Goal: Task Accomplishment & Management: Use online tool/utility

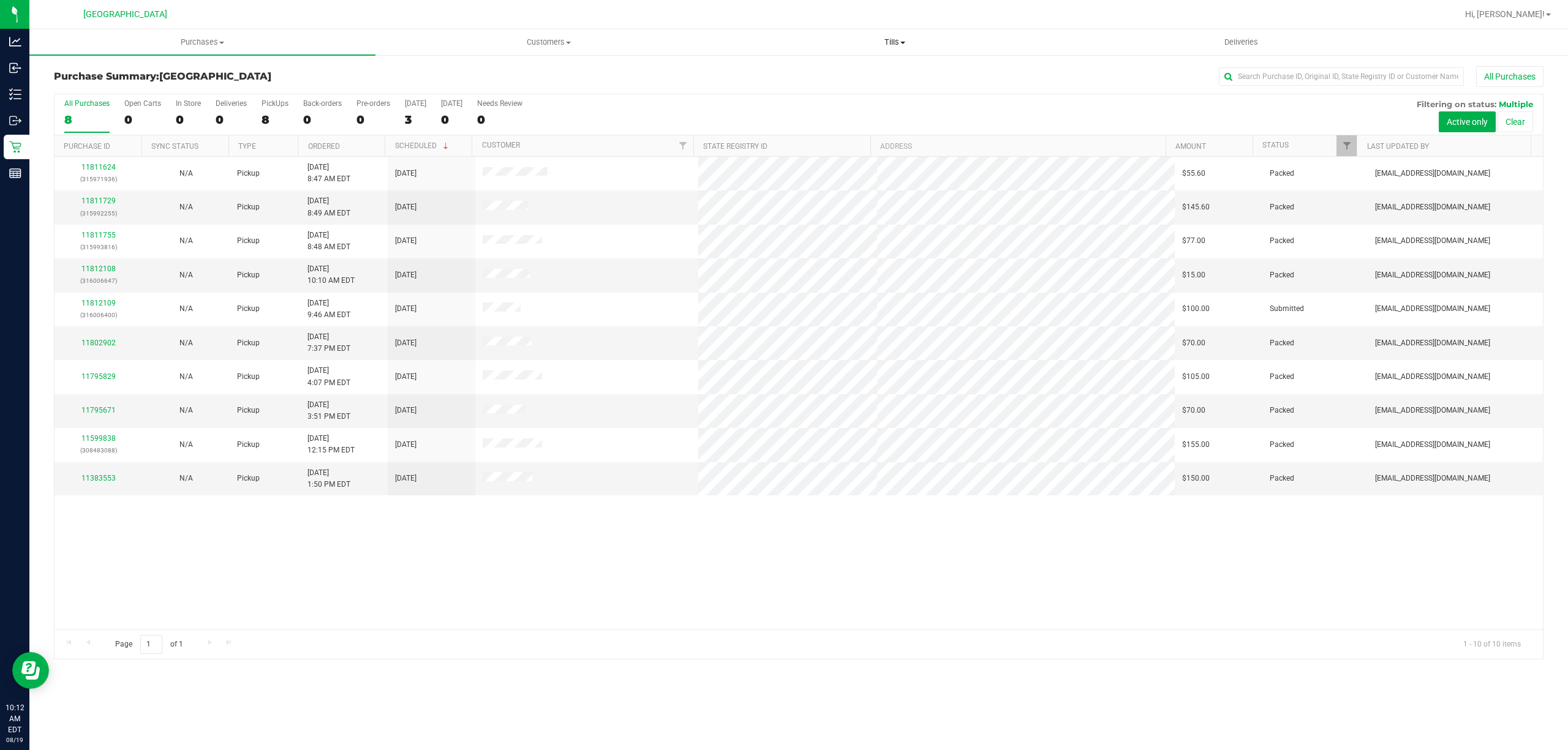
click at [892, 40] on span "Tills" at bounding box center [894, 42] width 345 height 11
click at [769, 69] on span "Manage tills" at bounding box center [762, 73] width 83 height 10
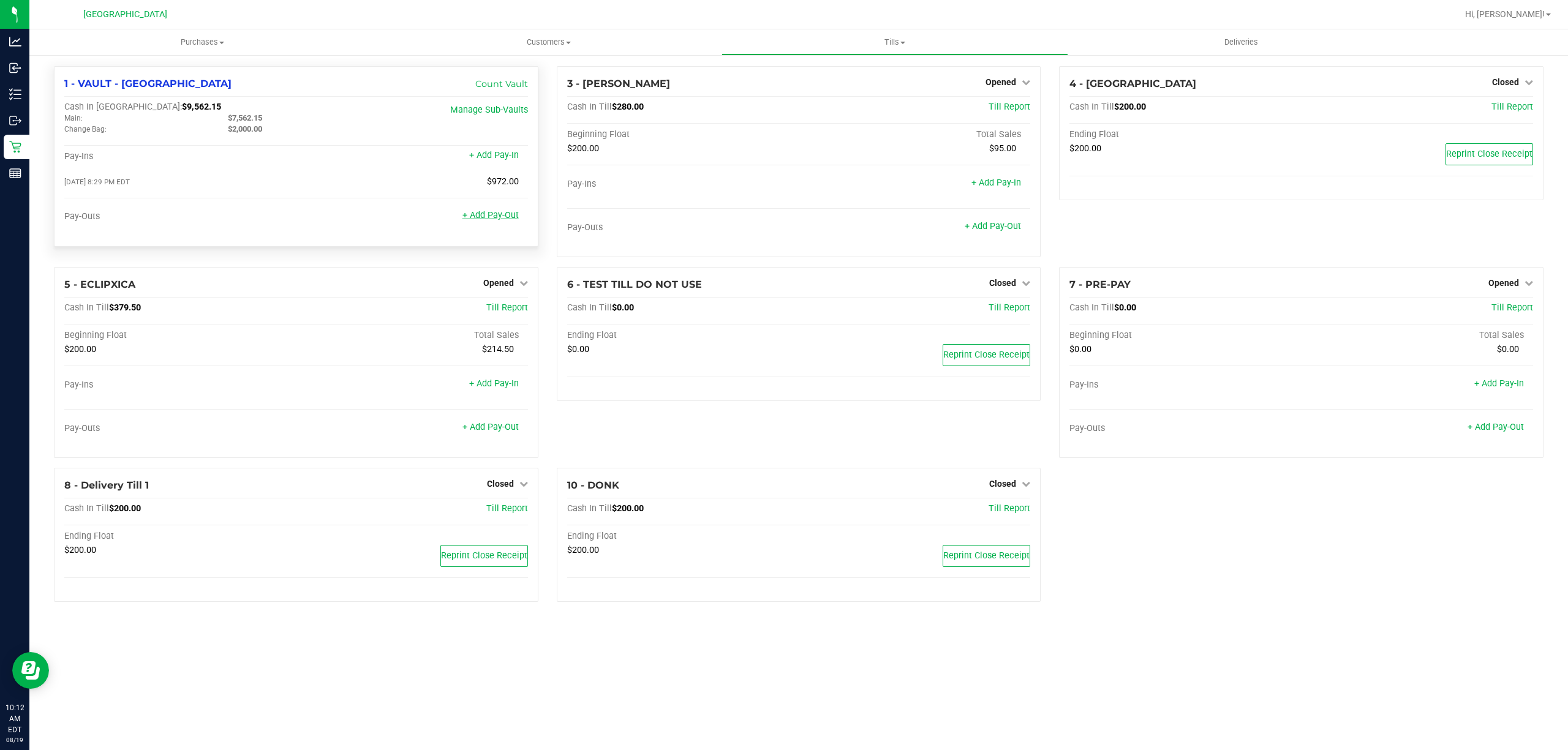
click at [493, 217] on link "+ Add Pay-Out" at bounding box center [490, 214] width 57 height 10
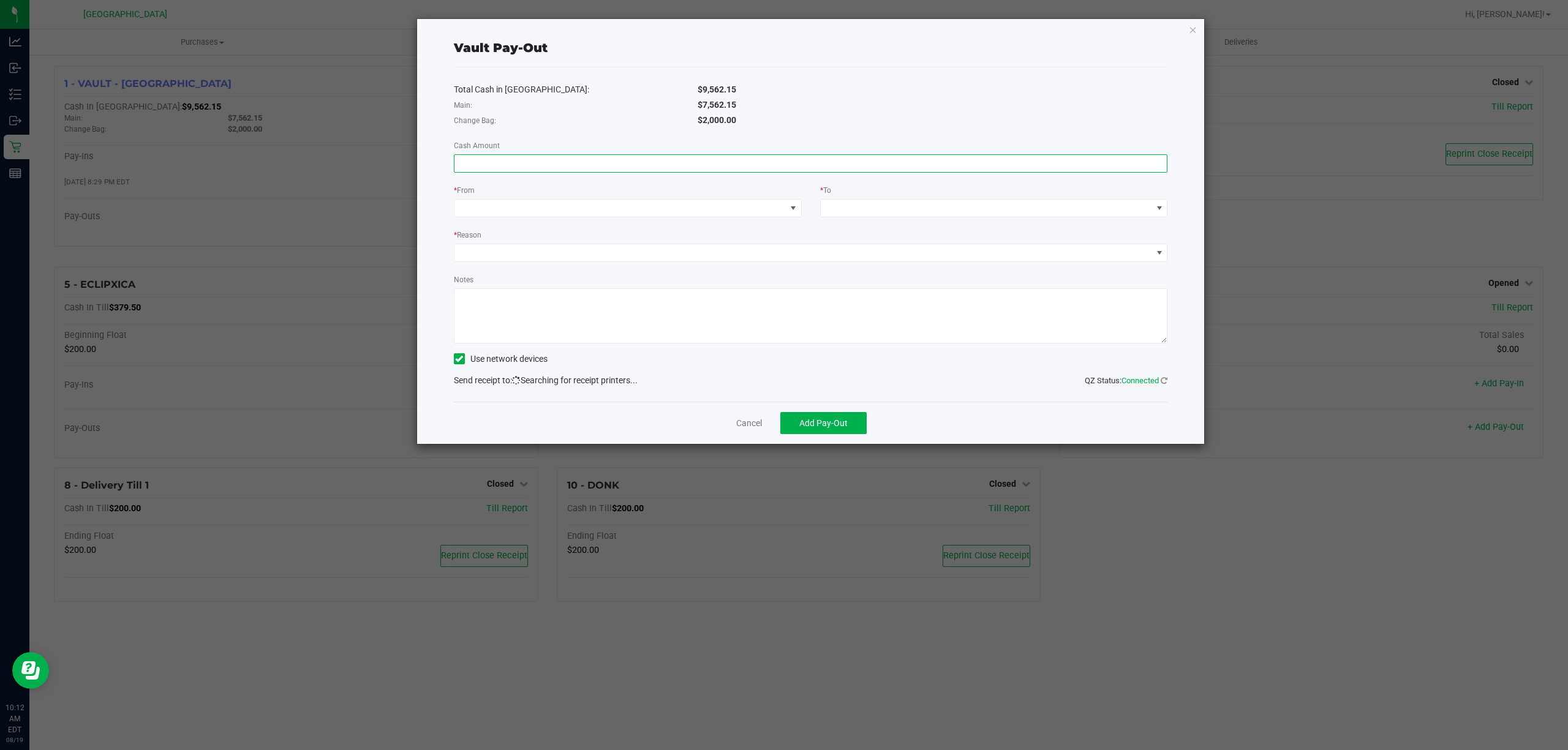
click at [572, 167] on input at bounding box center [810, 163] width 713 height 17
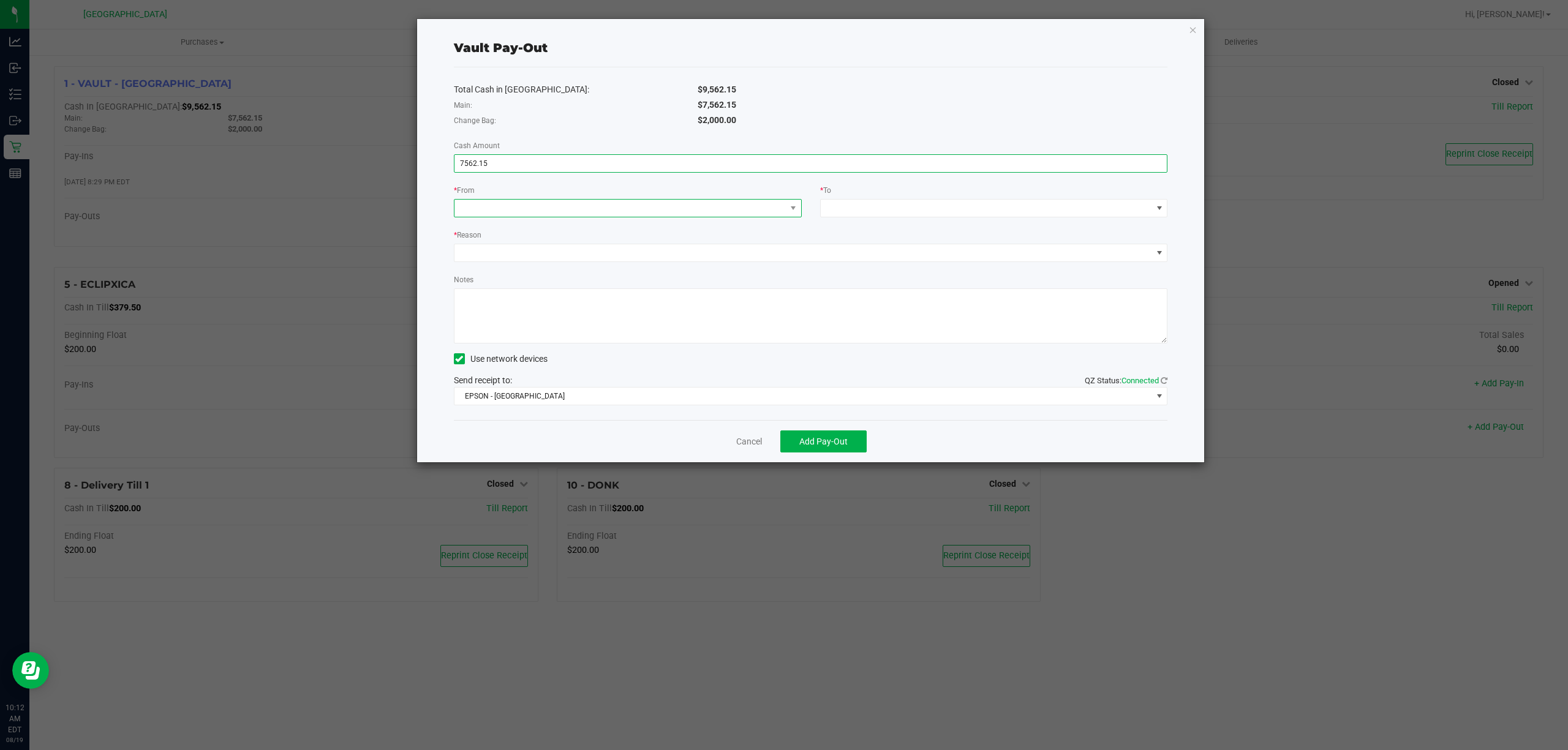
type input "$7,562.15"
drag, startPoint x: 573, startPoint y: 211, endPoint x: 566, endPoint y: 213, distance: 7.3
click at [571, 211] on span at bounding box center [619, 208] width 331 height 17
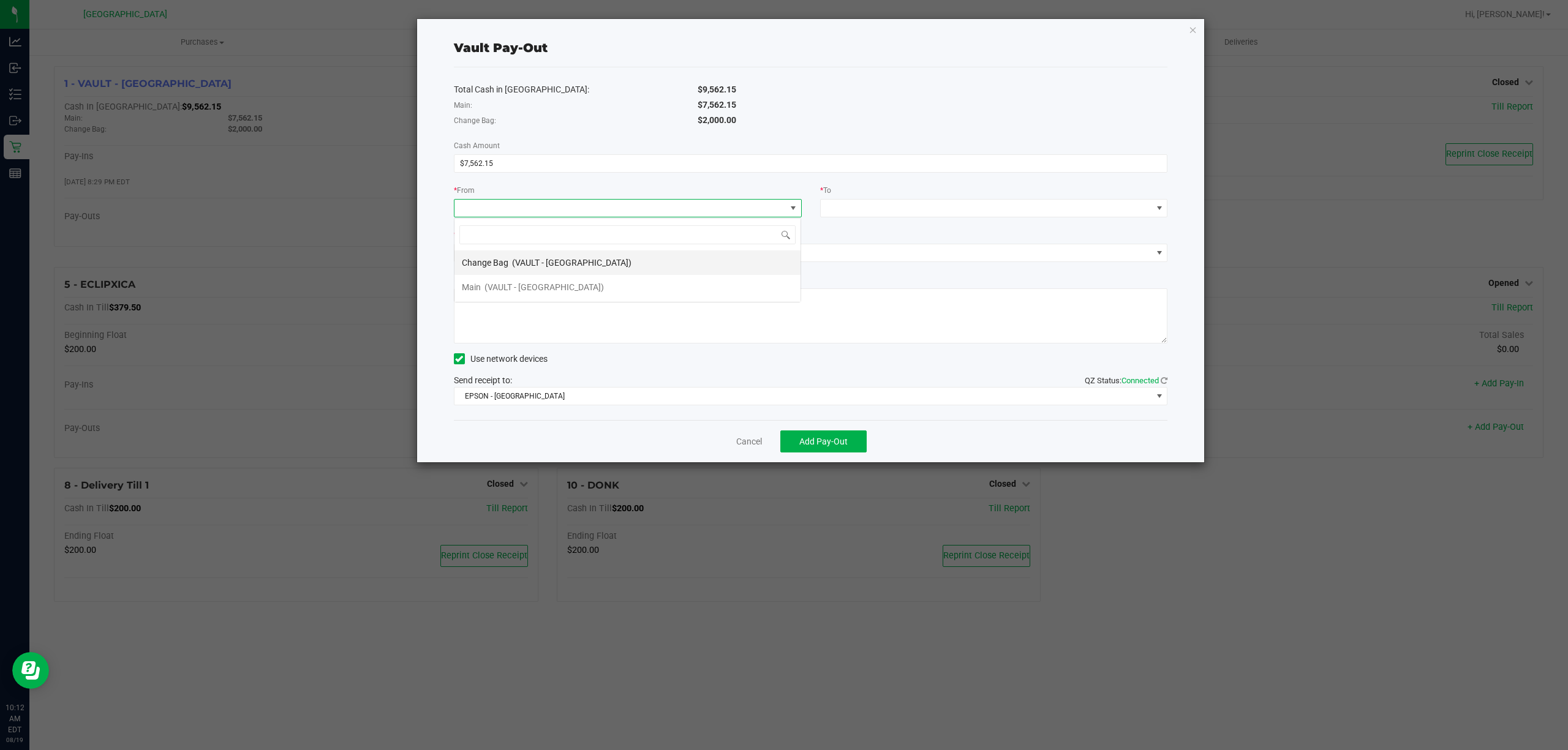
scroll to position [18, 346]
click at [520, 279] on div "Main (VAULT - [GEOGRAPHIC_DATA])" at bounding box center [533, 287] width 142 height 22
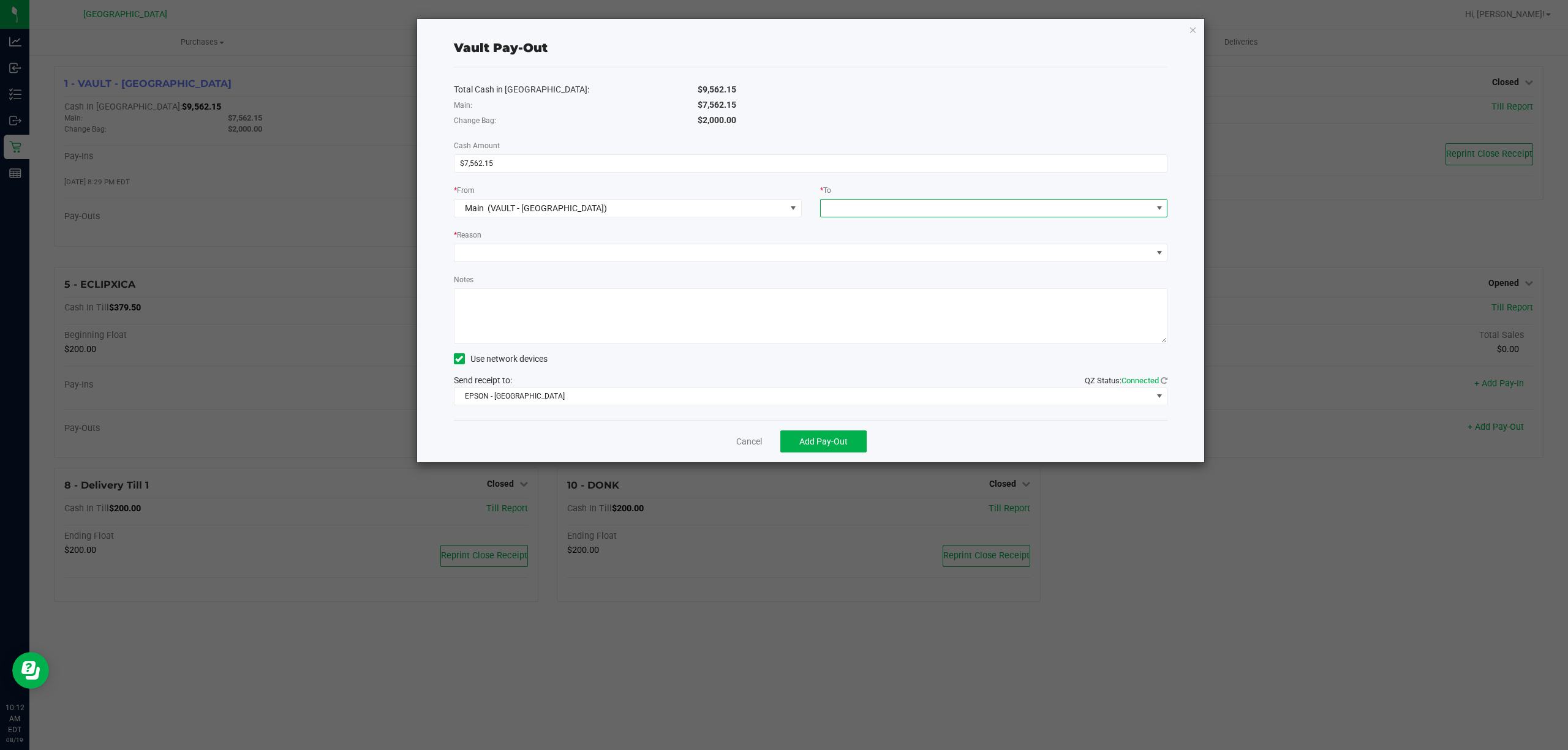
drag, startPoint x: 835, startPoint y: 201, endPoint x: 842, endPoint y: 211, distance: 12.2
click at [837, 201] on span at bounding box center [985, 208] width 331 height 17
click at [856, 334] on span "Empyreal Transfer" at bounding box center [862, 335] width 69 height 10
click at [643, 266] on div "Total Cash in [GEOGRAPHIC_DATA]: $9,562.15 Main: $7,562.15 Change Bag: $2,000.0…" at bounding box center [810, 243] width 714 height 353
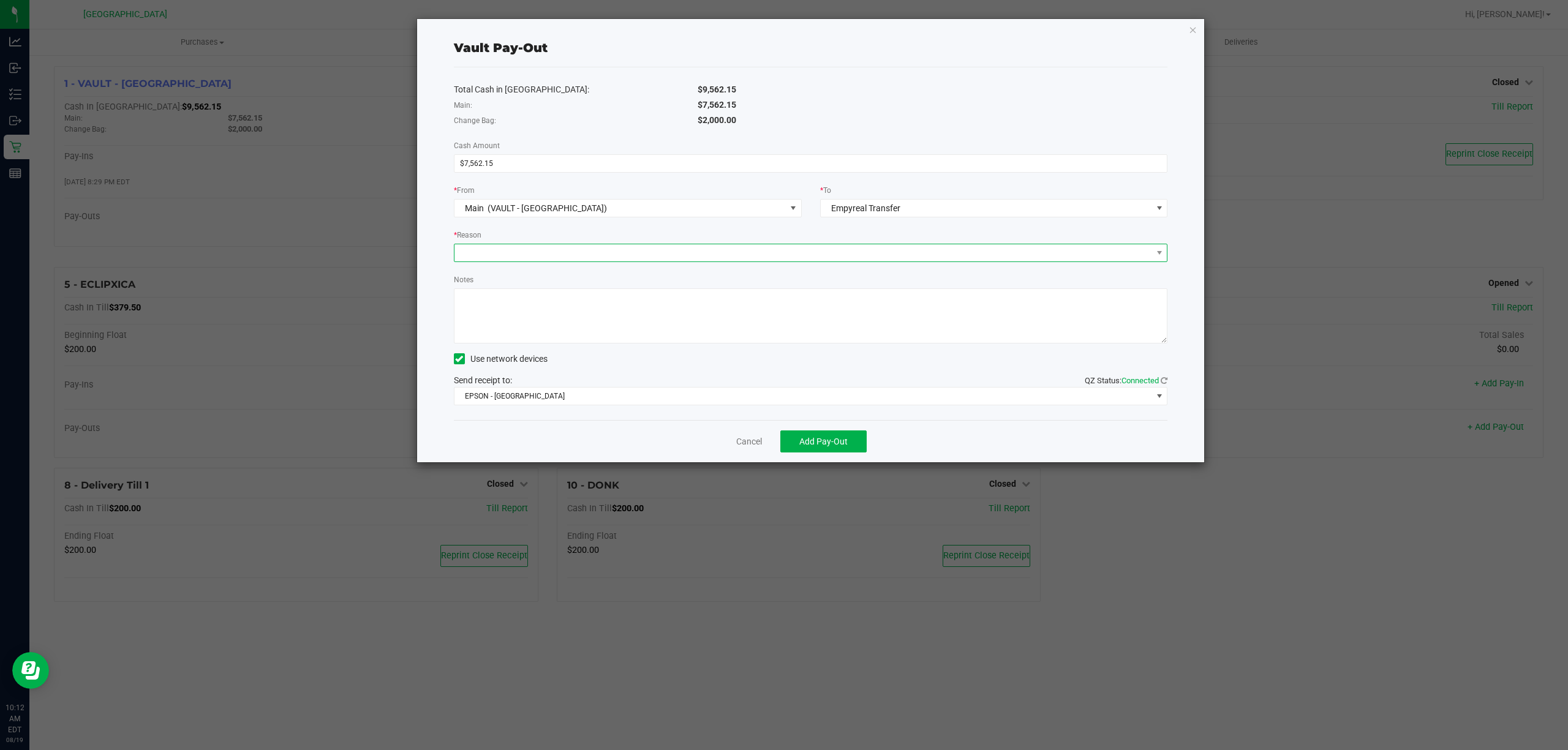
click at [623, 252] on span at bounding box center [802, 252] width 697 height 17
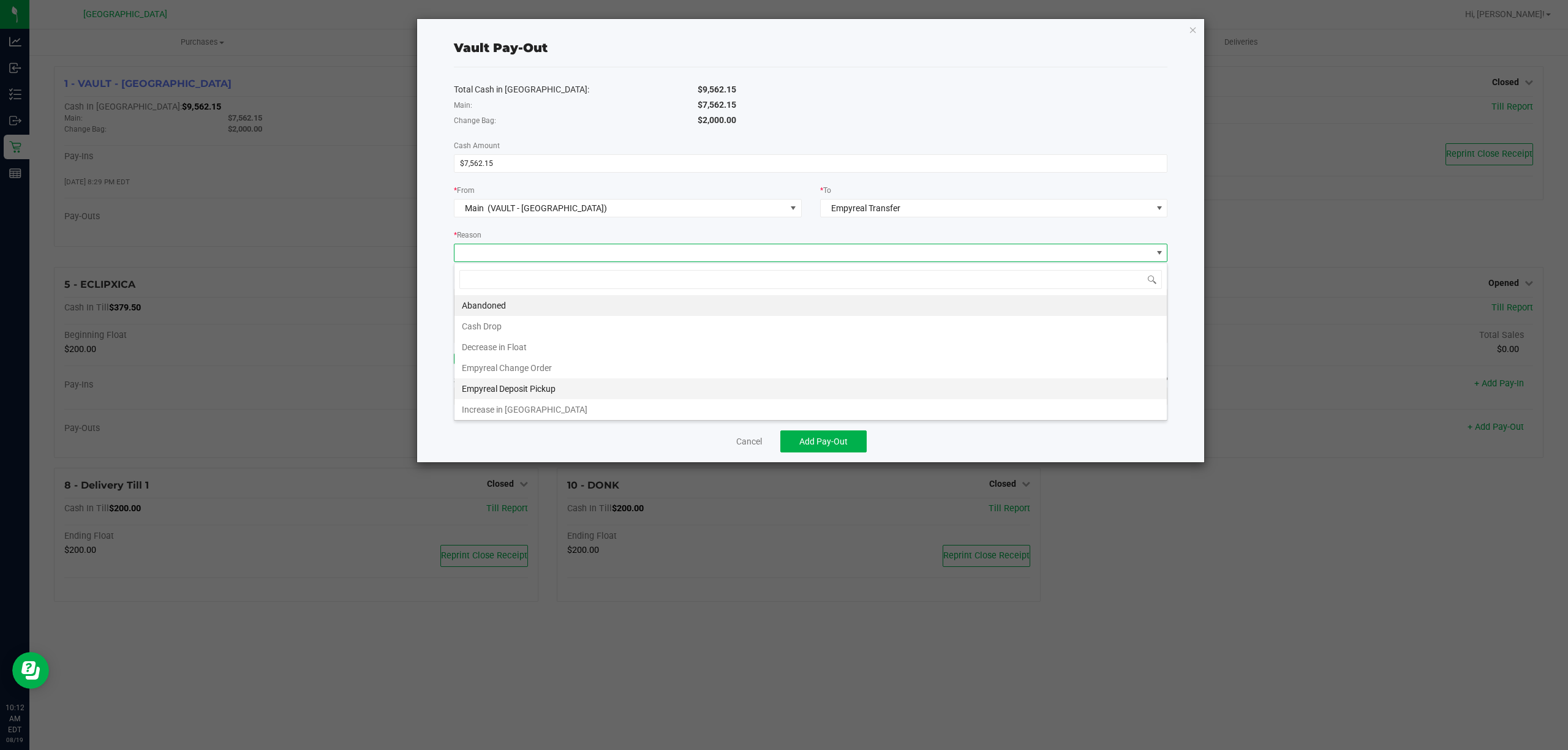
scroll to position [5, 0]
click at [546, 385] on li "Empyreal Deposit Pickup" at bounding box center [810, 385] width 712 height 21
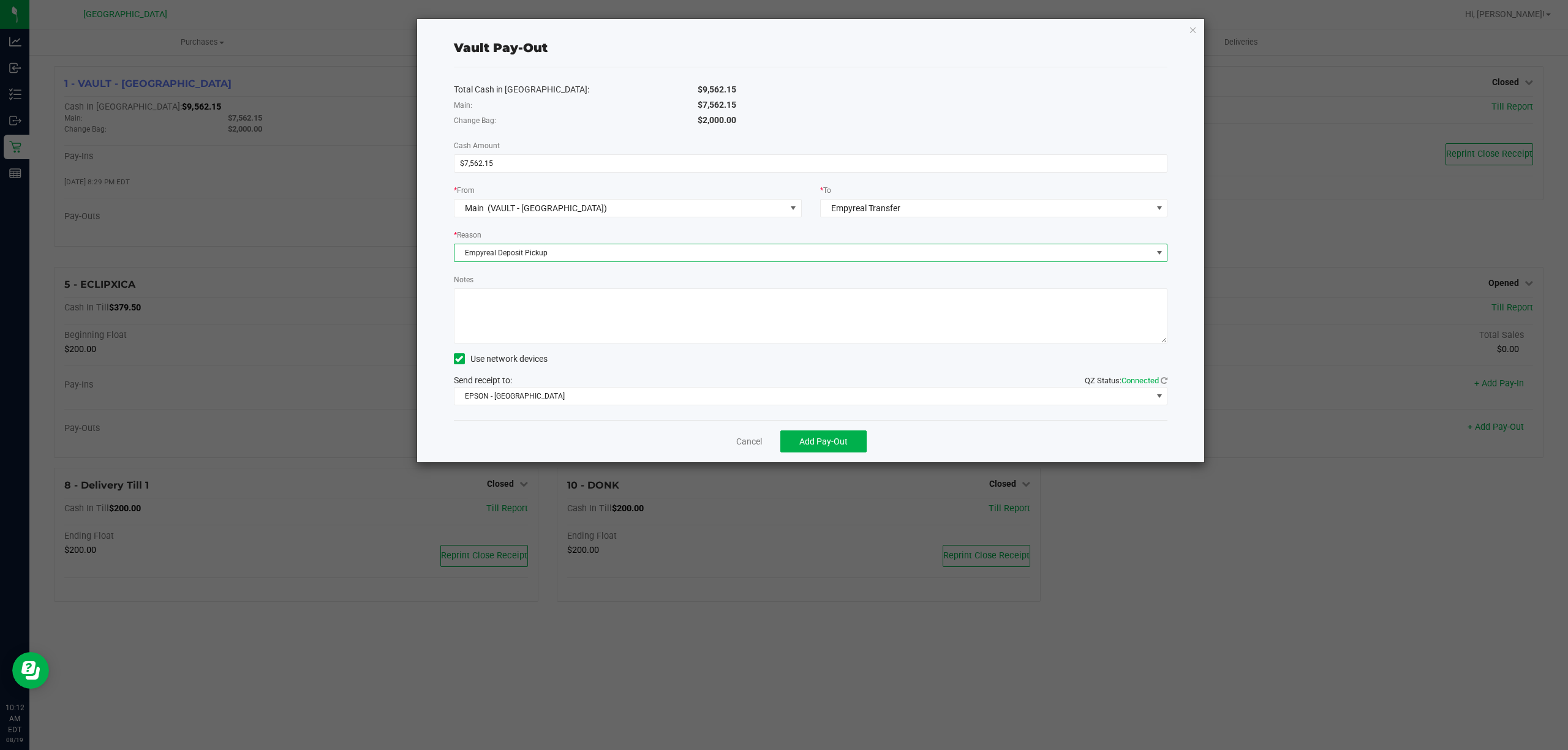
click at [527, 324] on textarea "Notes" at bounding box center [810, 315] width 714 height 55
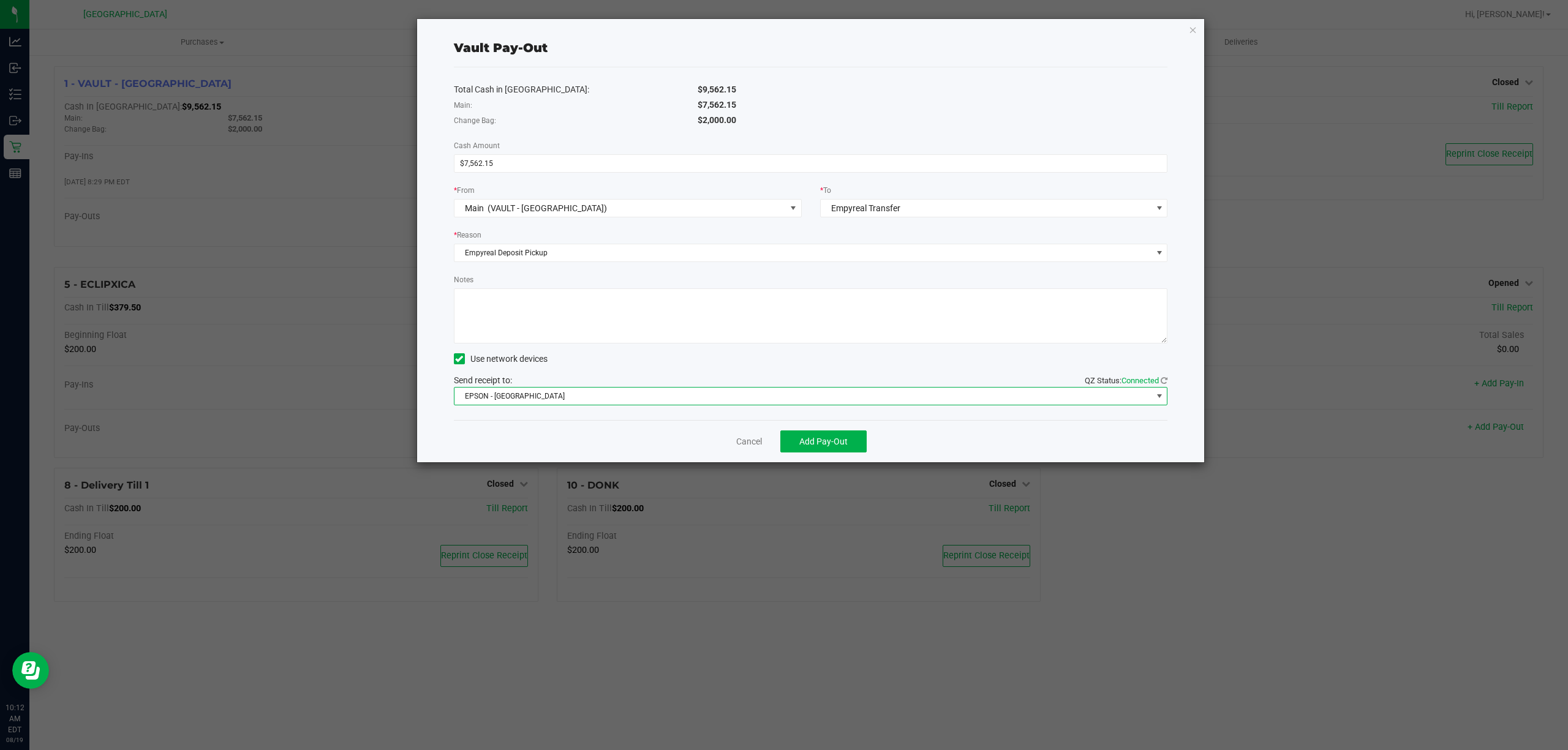
drag, startPoint x: 555, startPoint y: 391, endPoint x: 542, endPoint y: 402, distance: 17.0
click at [554, 392] on span "EPSON - [GEOGRAPHIC_DATA]" at bounding box center [802, 396] width 697 height 17
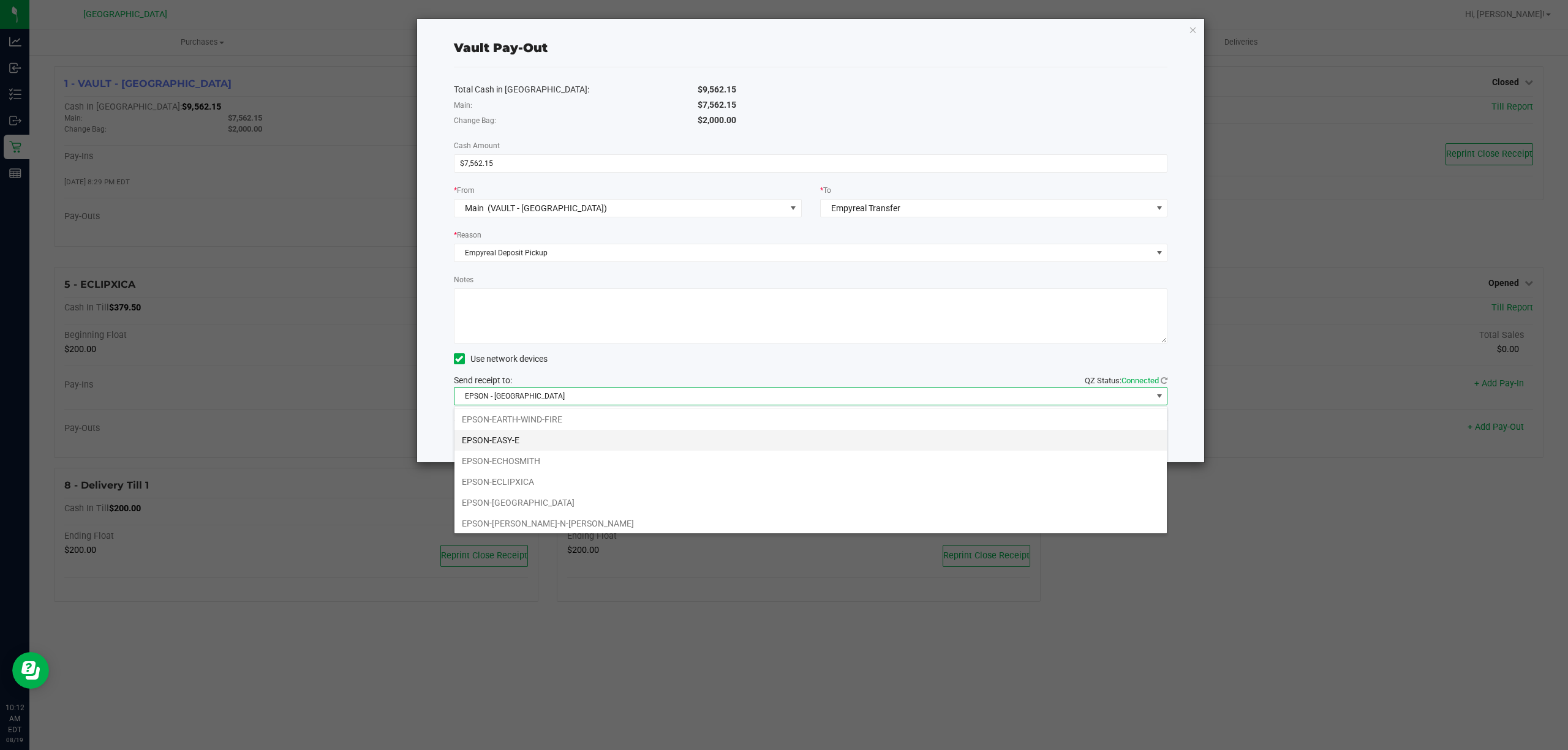
scroll to position [26, 0]
click at [529, 419] on li "EPSON-EARTH-WIND-FIRE" at bounding box center [810, 416] width 712 height 21
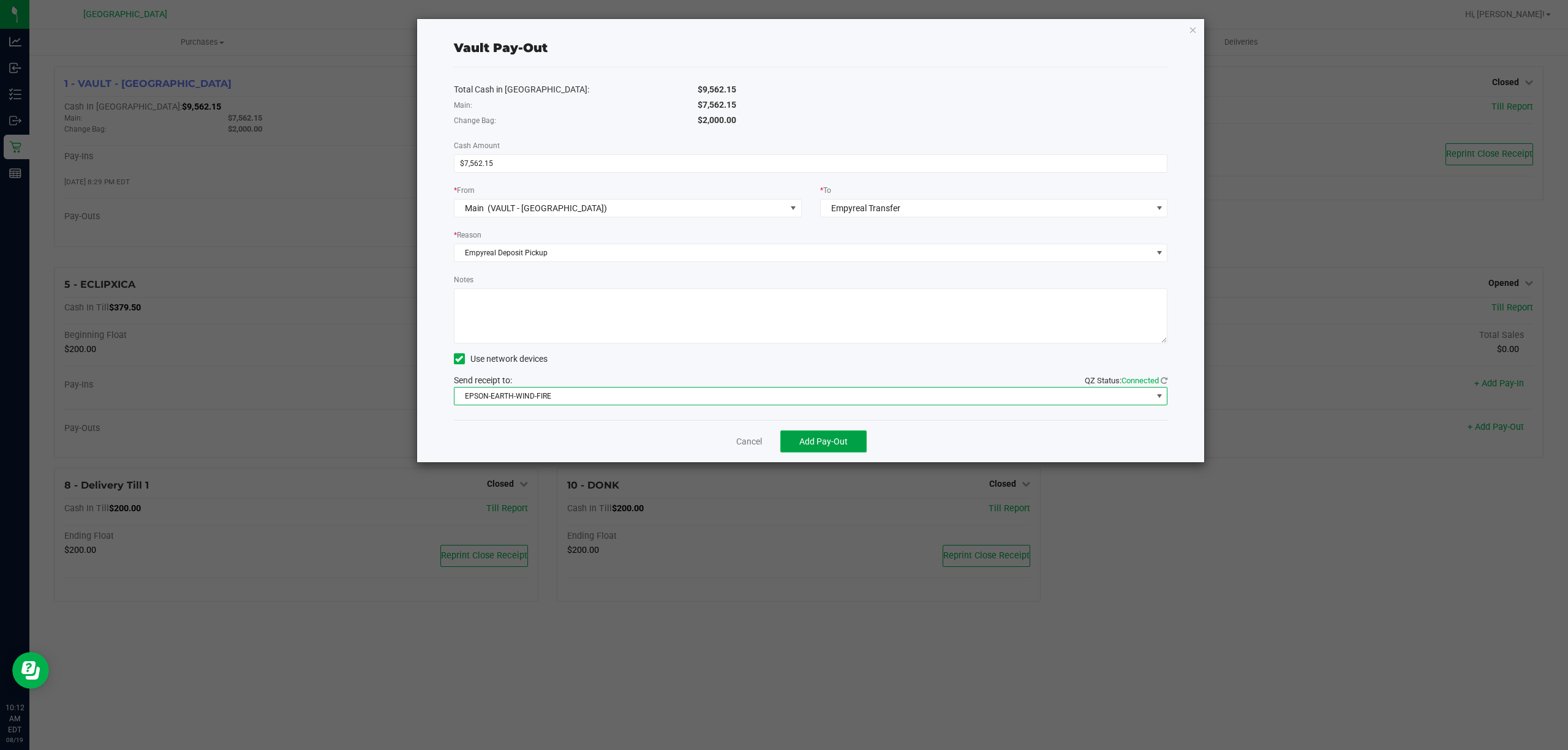
click at [848, 439] on button "Add Pay-Out" at bounding box center [823, 441] width 87 height 22
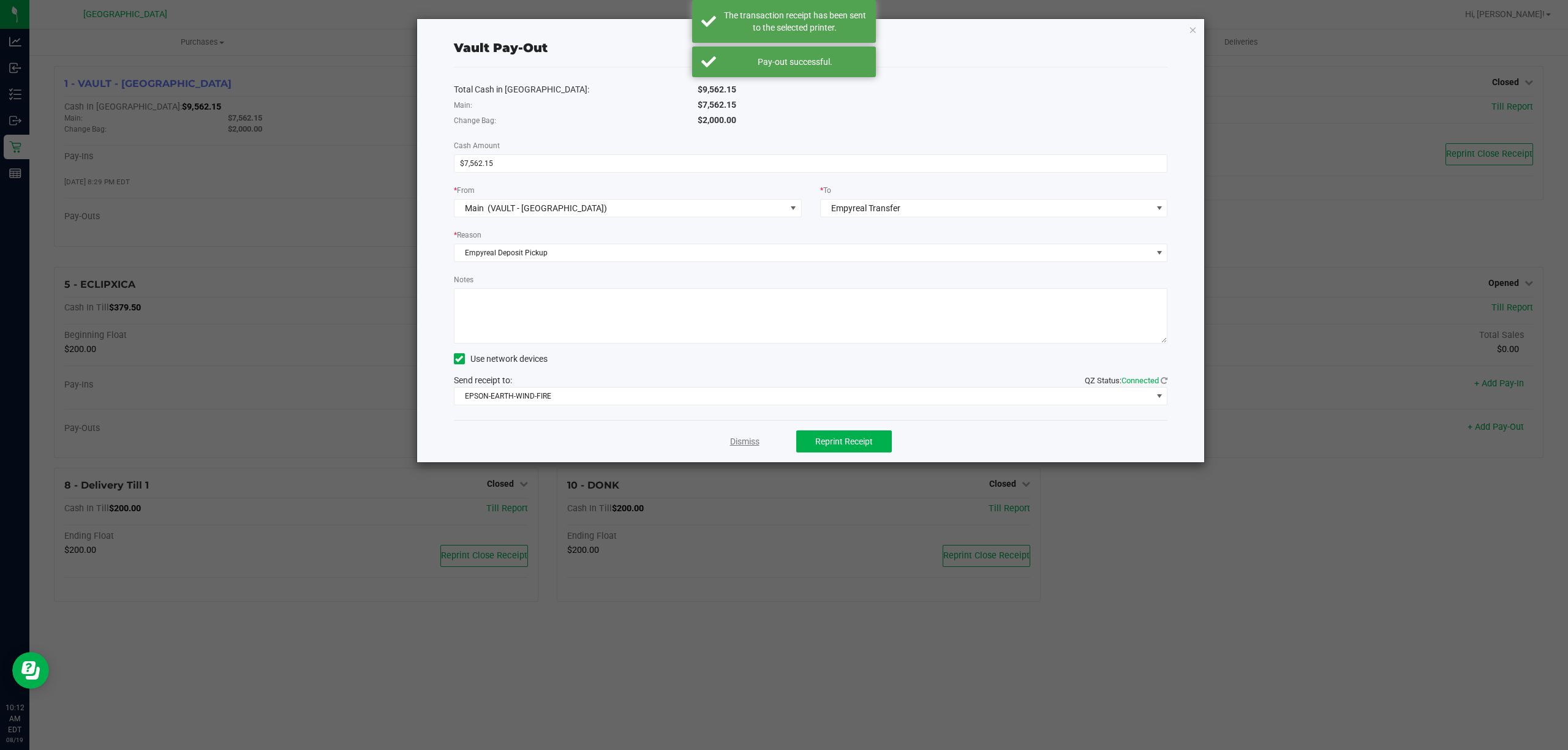
click at [748, 447] on link "Dismiss" at bounding box center [745, 442] width 29 height 13
